Goal: Navigation & Orientation: Find specific page/section

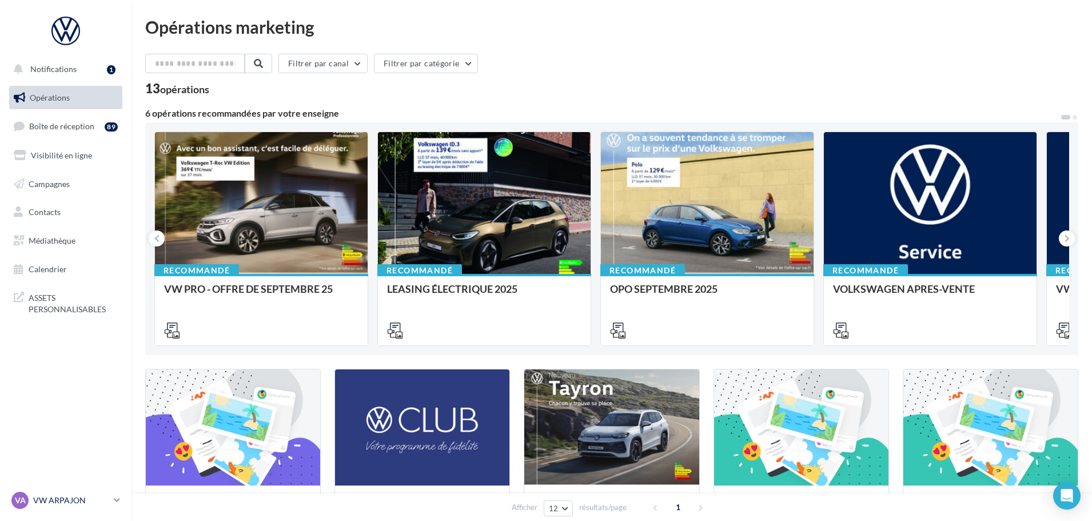
click at [80, 503] on p "VW ARPAJON" at bounding box center [71, 500] width 76 height 11
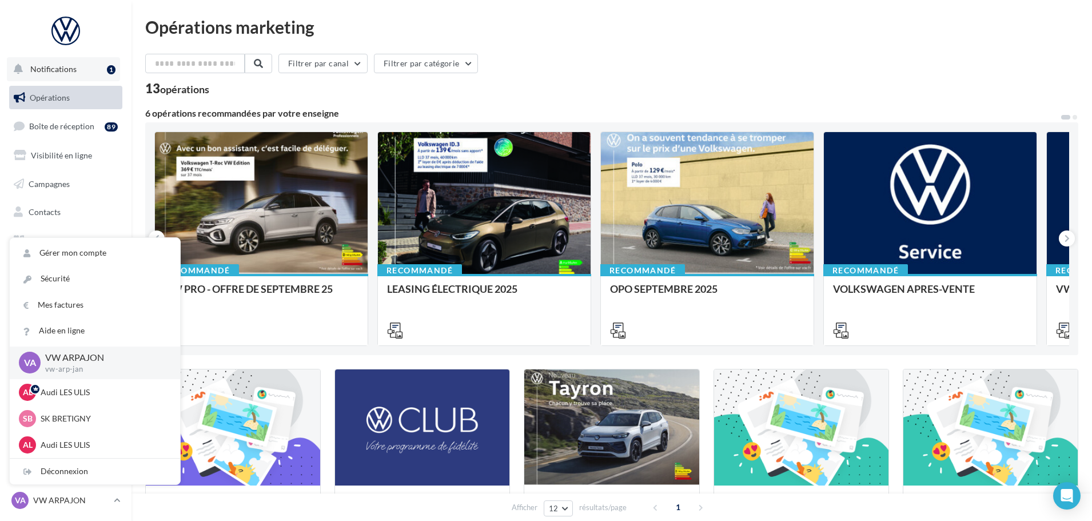
click at [30, 67] on span "Notifications" at bounding box center [53, 69] width 46 height 10
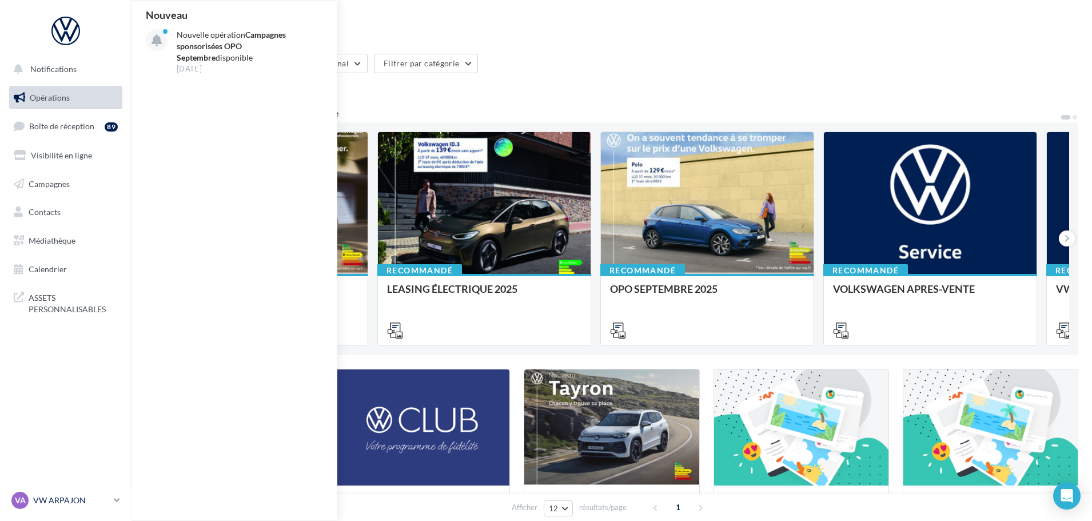
click at [75, 494] on div "VA VW ARPAJON vw-arp-jan" at bounding box center [60, 500] width 98 height 17
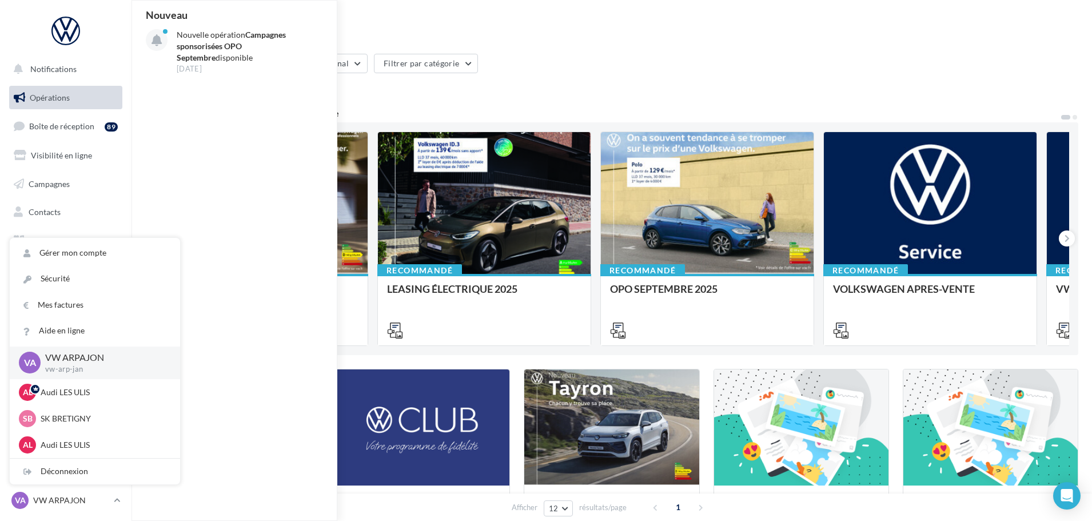
click at [505, 91] on div "13 opérations" at bounding box center [611, 89] width 933 height 15
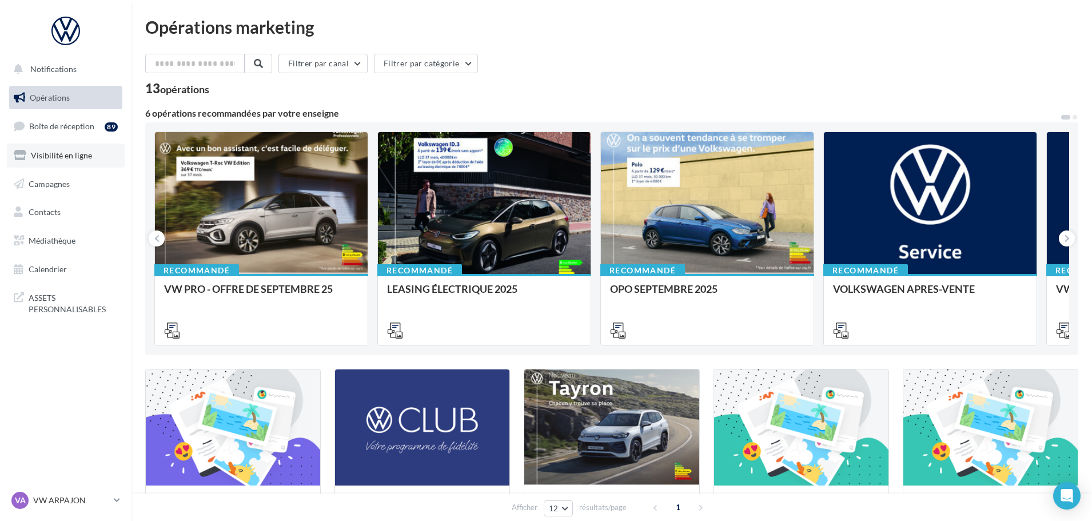
click at [60, 162] on link "Visibilité en ligne" at bounding box center [66, 156] width 118 height 24
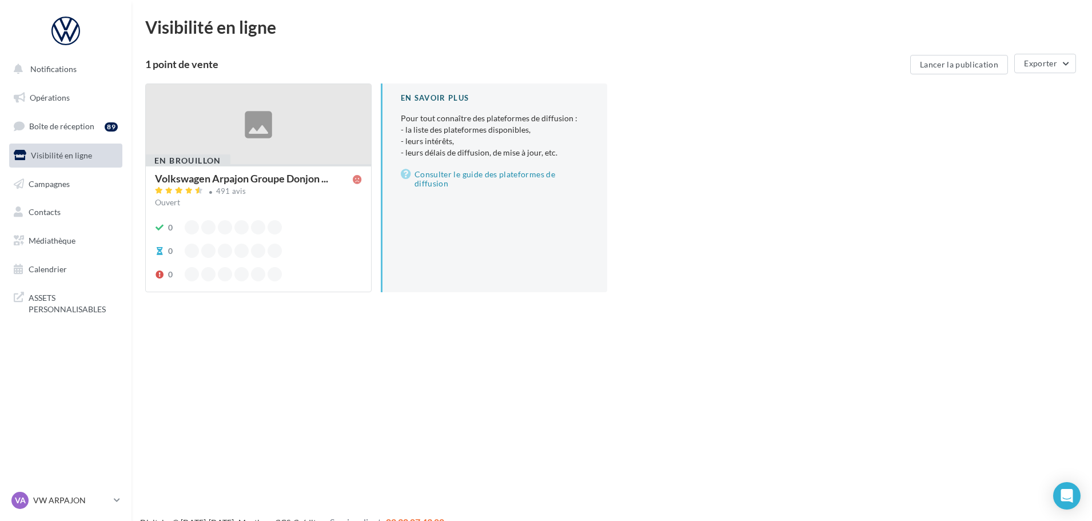
click at [254, 115] on div at bounding box center [258, 124] width 225 height 81
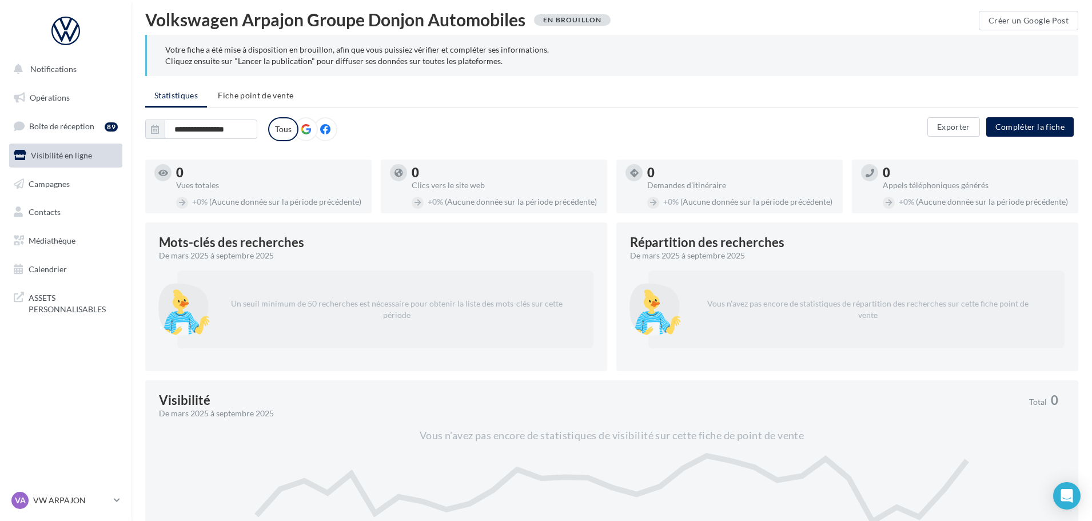
scroll to position [57, 0]
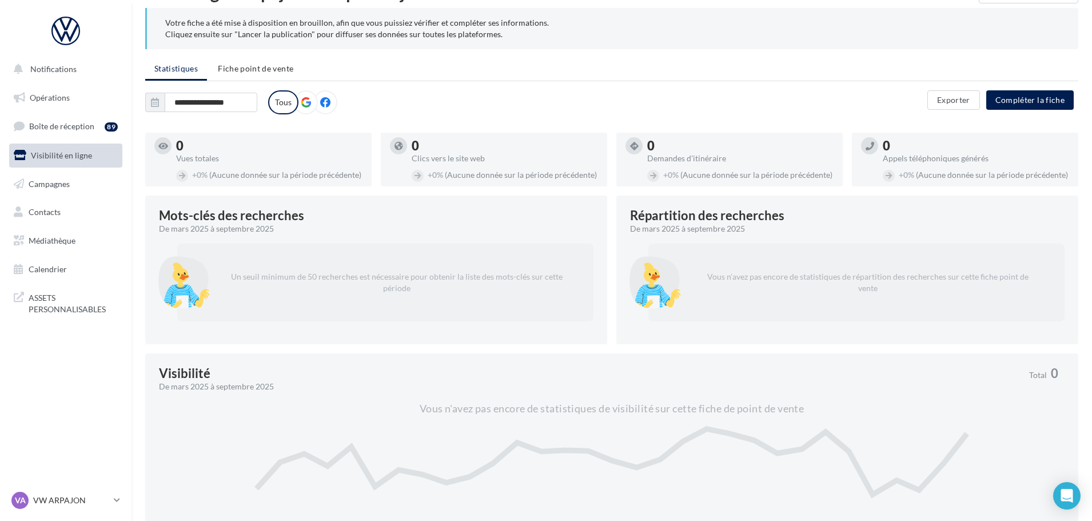
click at [311, 101] on label at bounding box center [306, 102] width 24 height 24
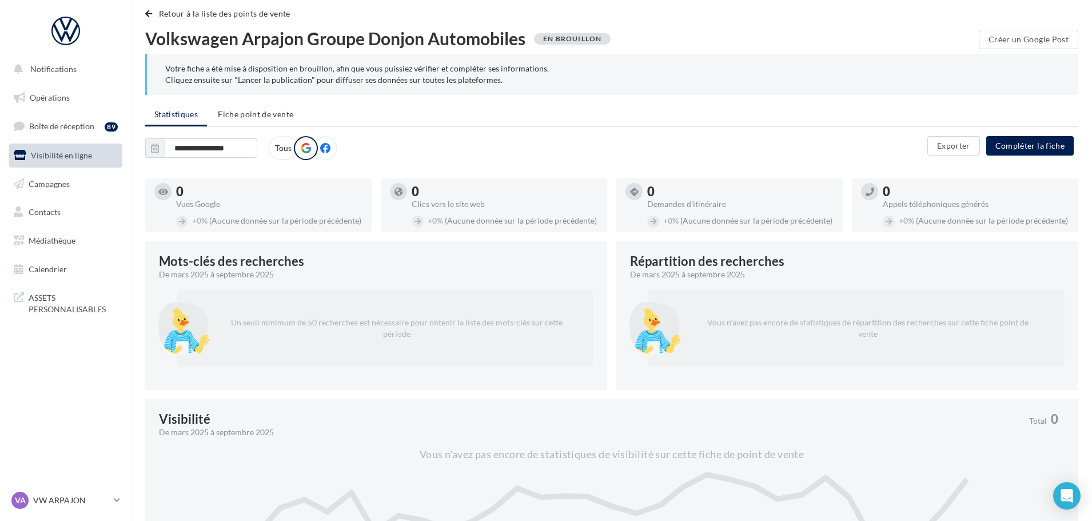
scroll to position [0, 0]
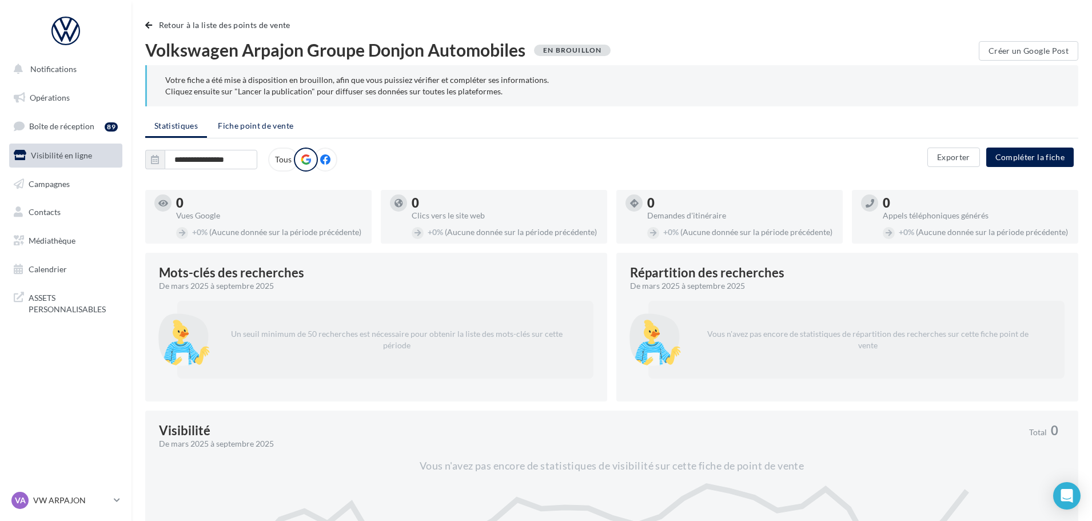
click at [255, 130] on li "Fiche point de vente" at bounding box center [256, 125] width 94 height 21
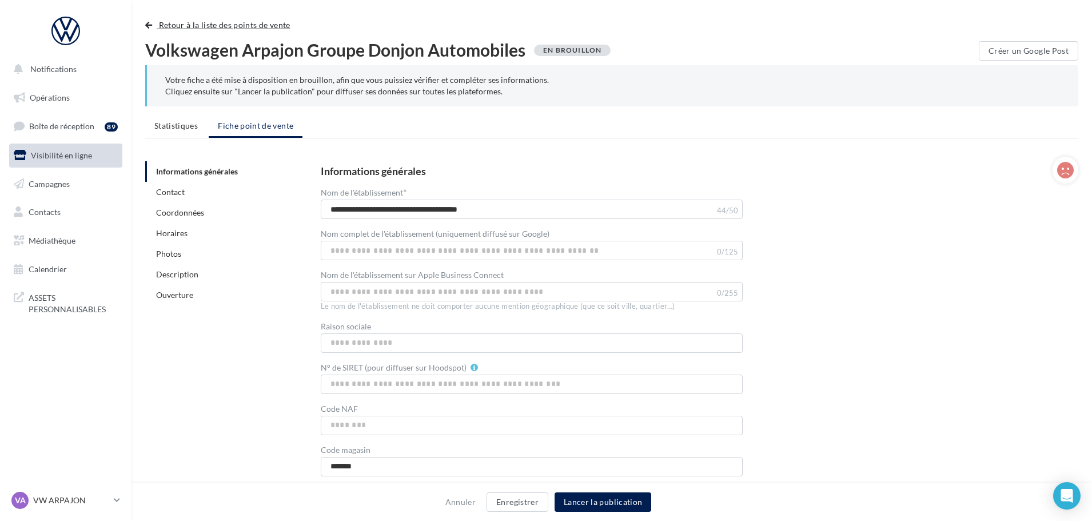
click at [147, 29] on button "Retour à la liste des points de vente" at bounding box center [220, 25] width 150 height 14
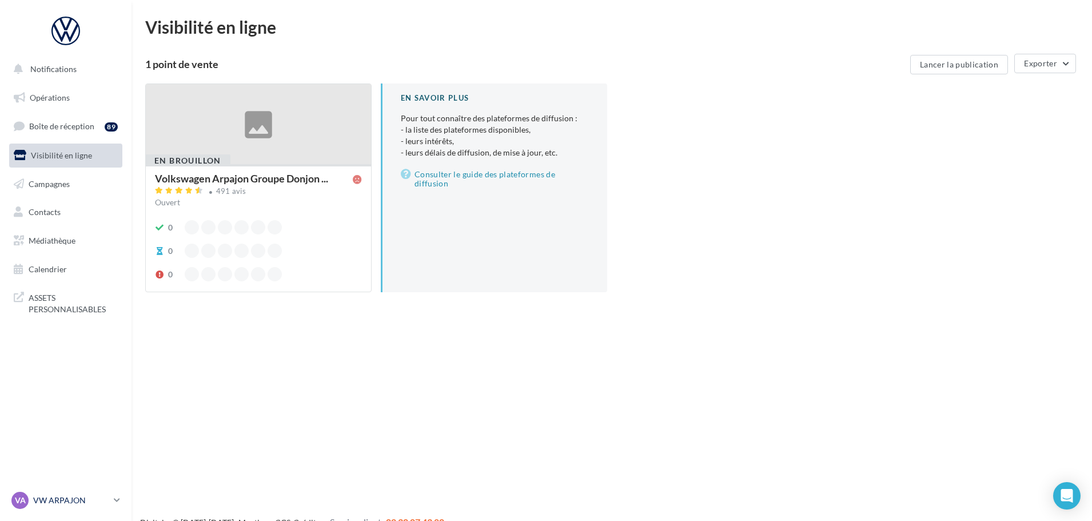
click at [52, 511] on link "VA VW ARPAJON vw-arp-jan" at bounding box center [65, 500] width 113 height 22
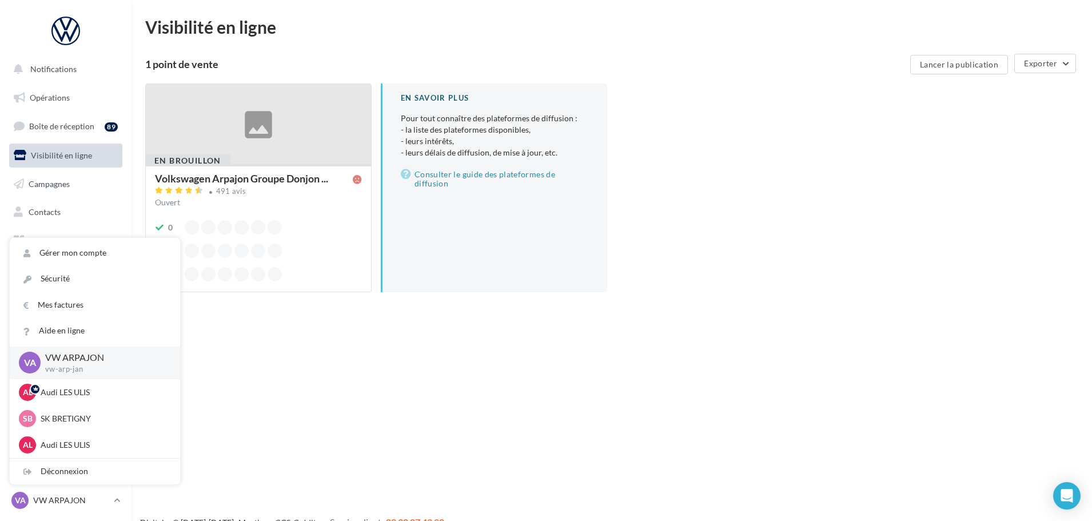
click at [369, 427] on div "Notifications Opérations Boîte de réception 89 Visibilité en ligne Campagnes Co…" at bounding box center [546, 278] width 1092 height 521
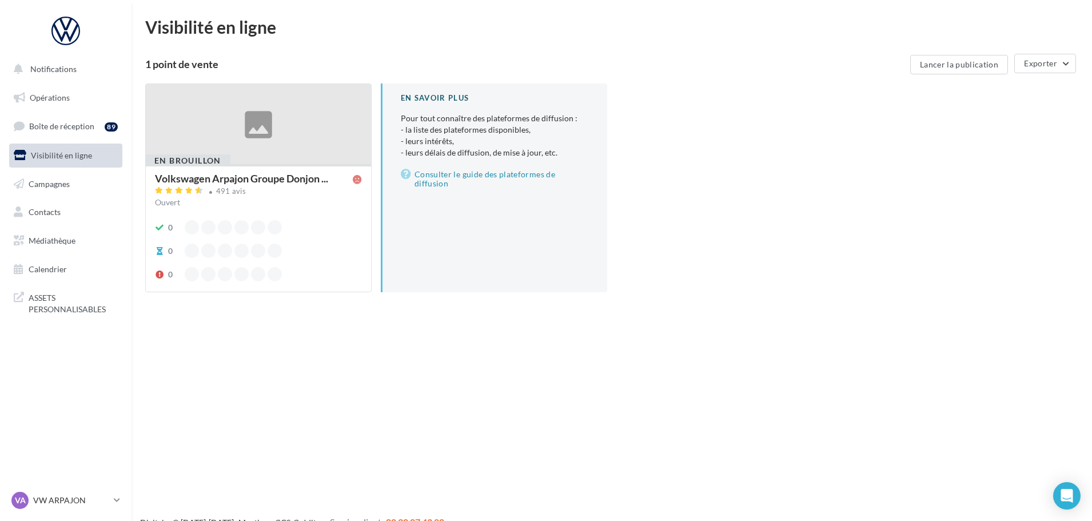
click at [375, 387] on div "Notifications Opérations Boîte de réception 89 Visibilité en ligne Campagnes Co…" at bounding box center [546, 278] width 1092 height 521
click at [48, 94] on span "Opérations" at bounding box center [50, 98] width 40 height 10
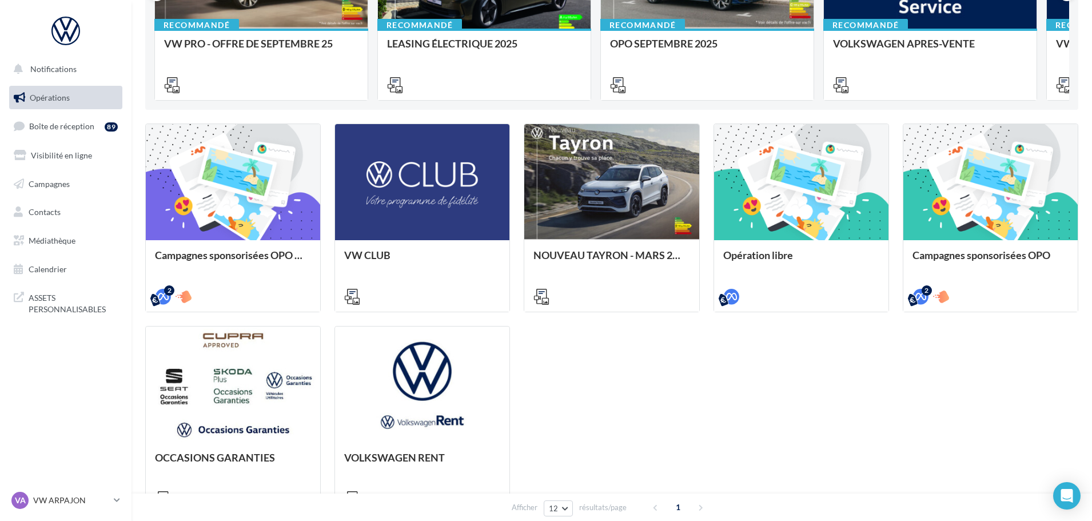
scroll to position [334, 0]
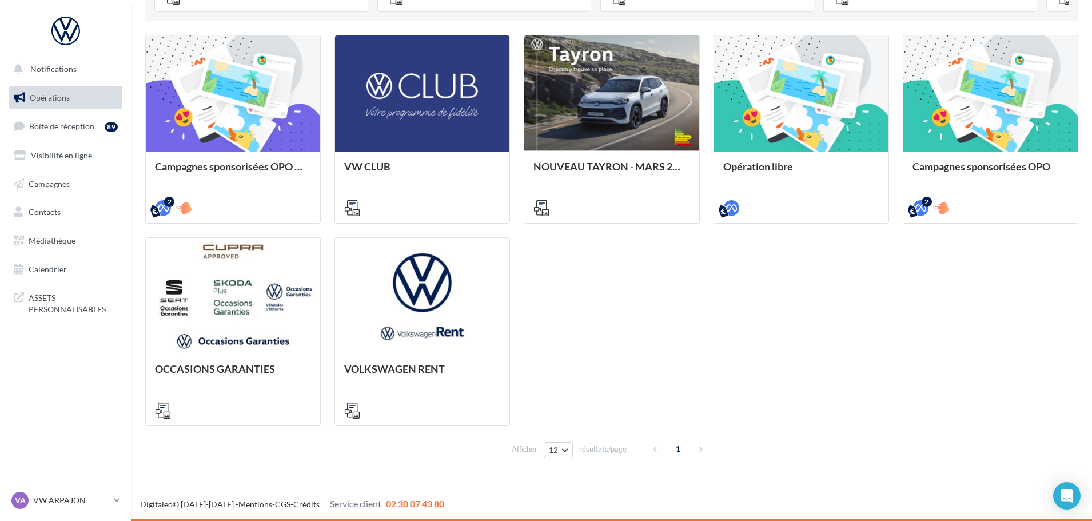
click at [589, 330] on div "Campagnes sponsorisées OPO Septembre META | OPO Septembre| Click To Map META | …" at bounding box center [611, 230] width 933 height 391
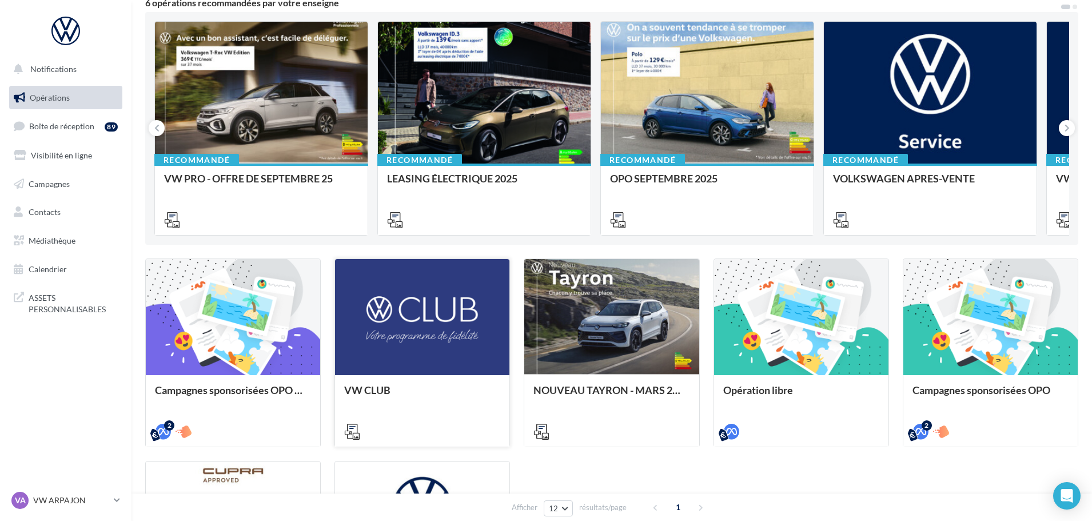
scroll to position [105, 0]
